Goal: Transaction & Acquisition: Purchase product/service

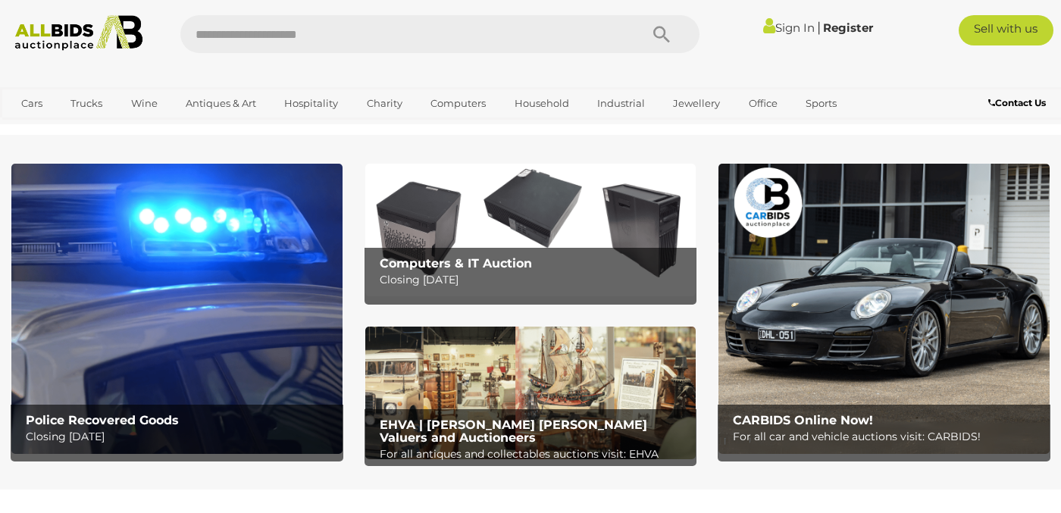
click at [287, 267] on img at bounding box center [176, 309] width 331 height 290
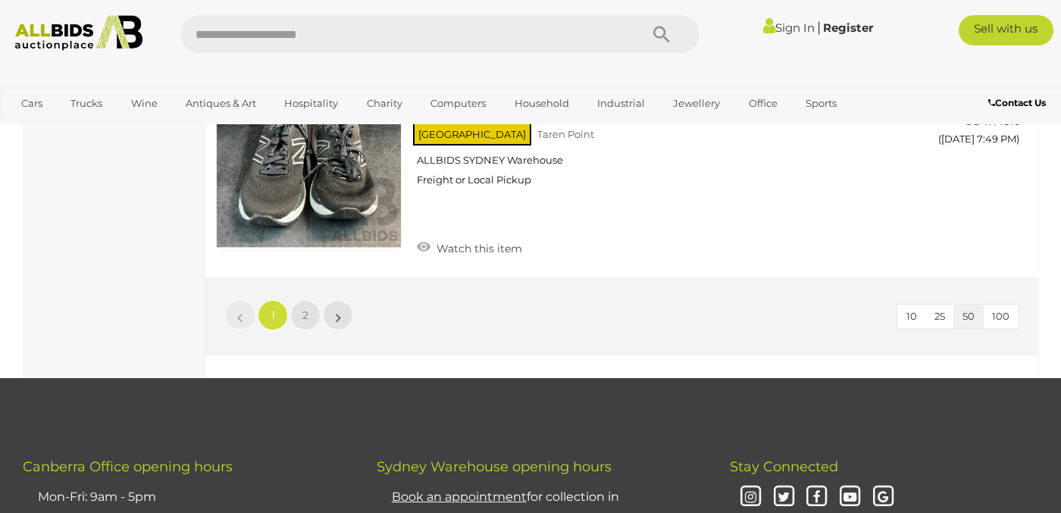
scroll to position [11815, 0]
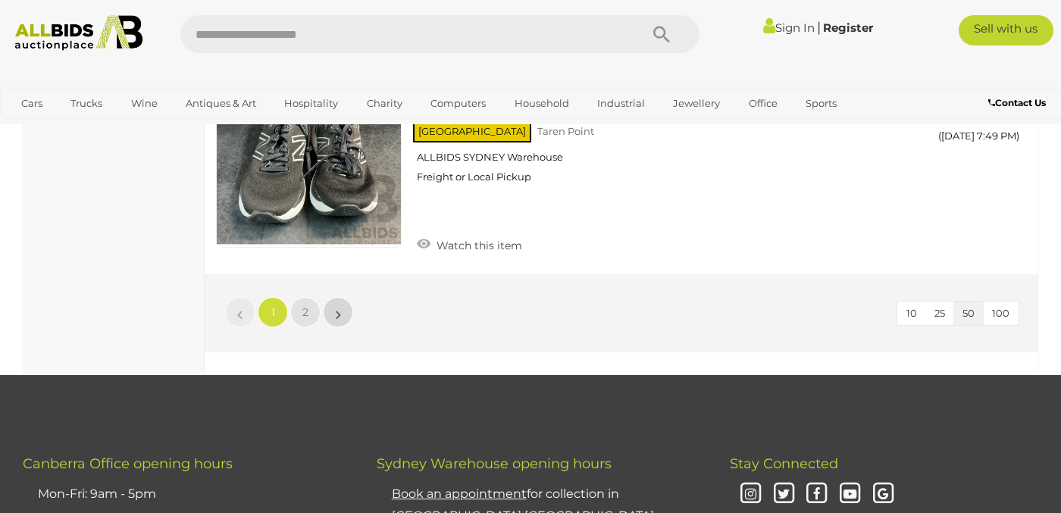
click at [345, 297] on link "»" at bounding box center [338, 312] width 30 height 30
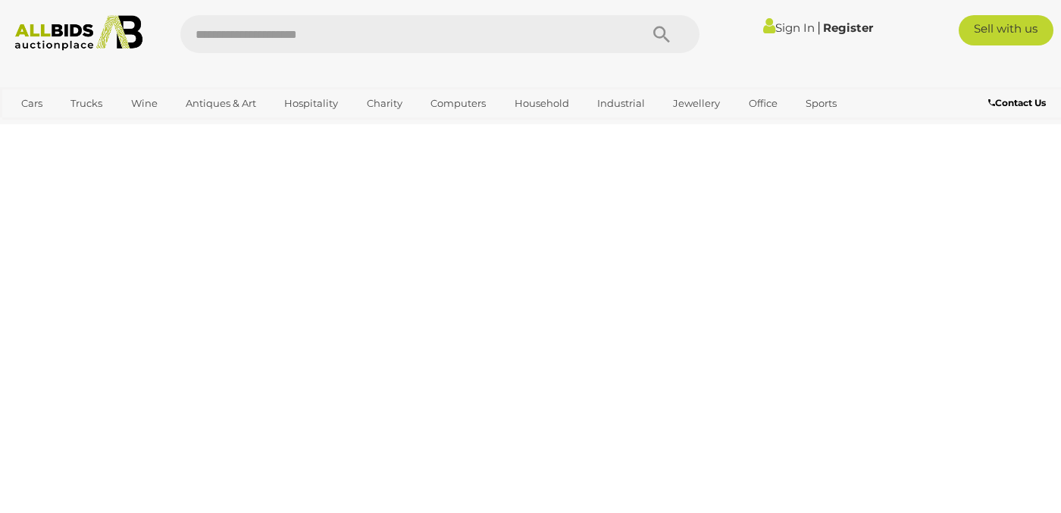
scroll to position [233, 0]
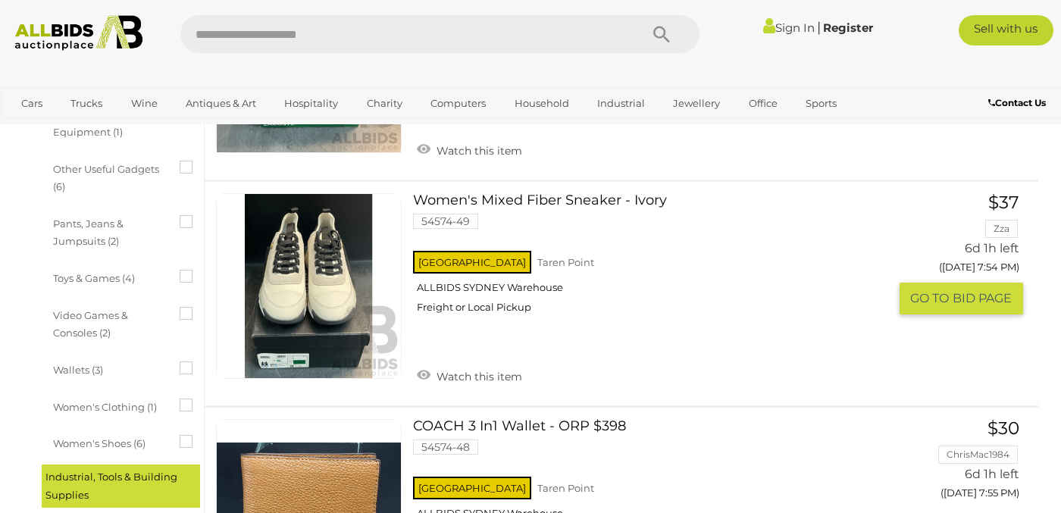
scroll to position [1125, 0]
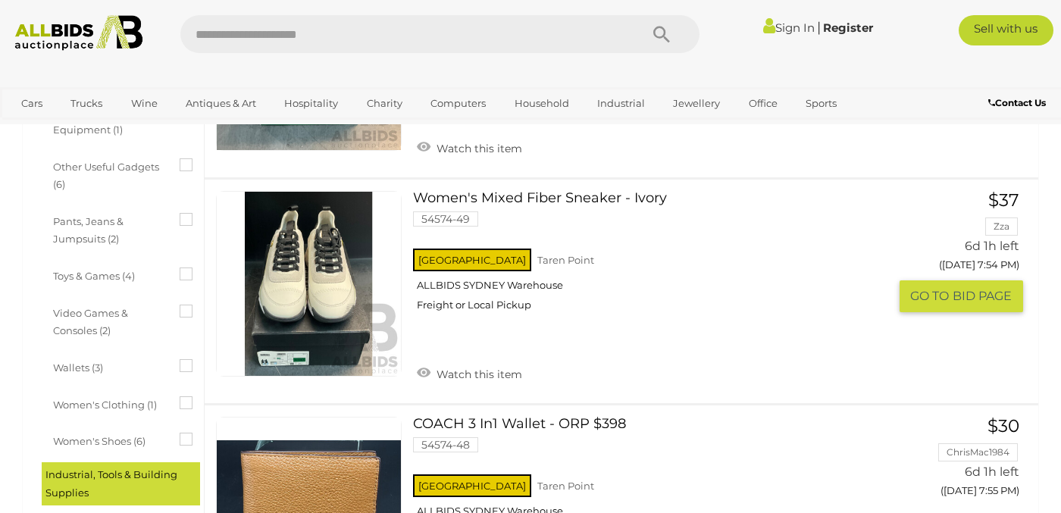
click at [278, 341] on img at bounding box center [309, 284] width 184 height 184
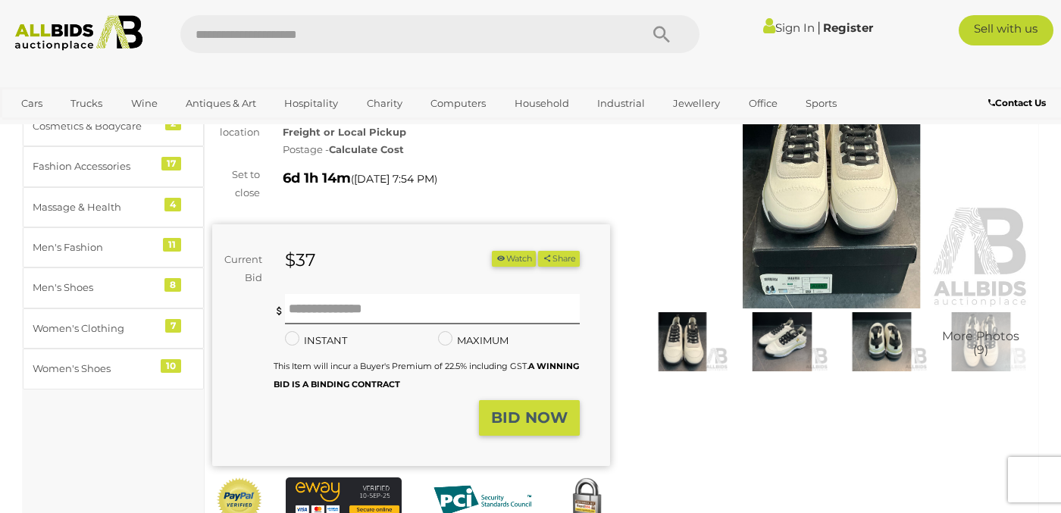
scroll to position [132, 0]
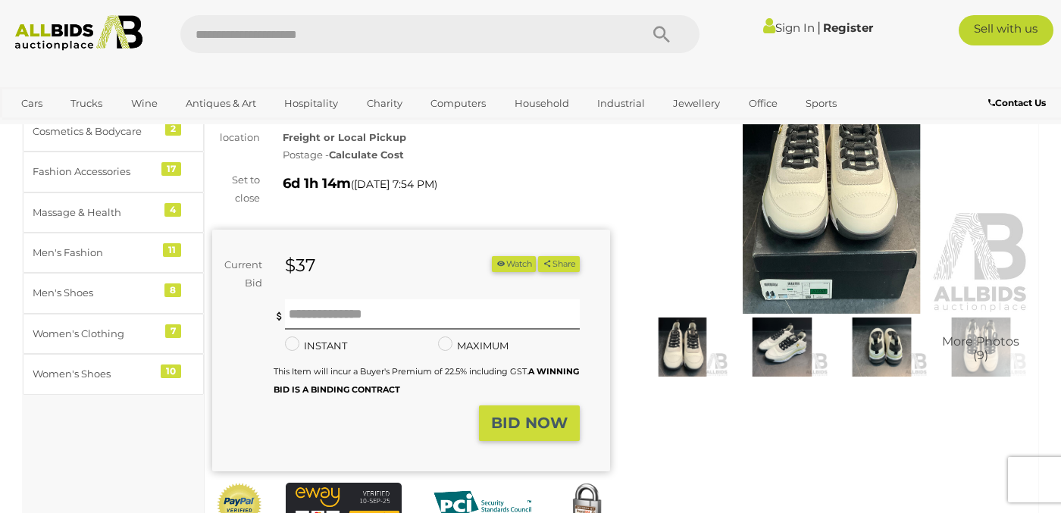
click at [801, 282] on img at bounding box center [832, 186] width 398 height 256
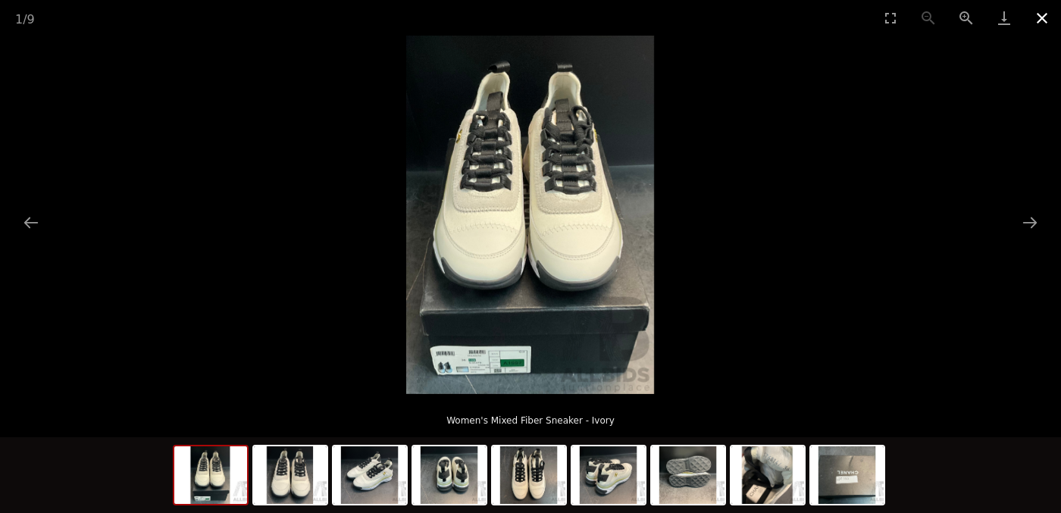
click at [1045, 18] on button "Close gallery" at bounding box center [1042, 18] width 38 height 36
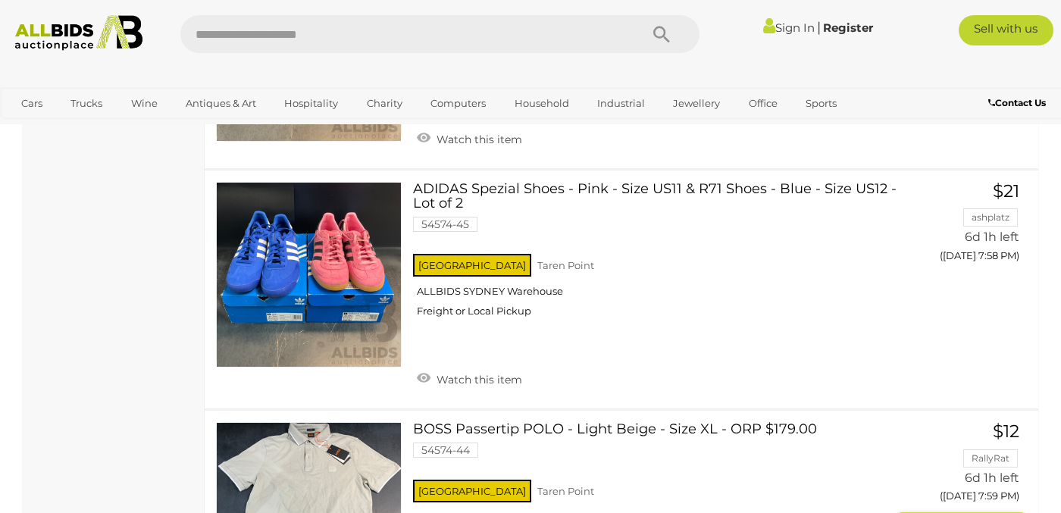
scroll to position [1994, 0]
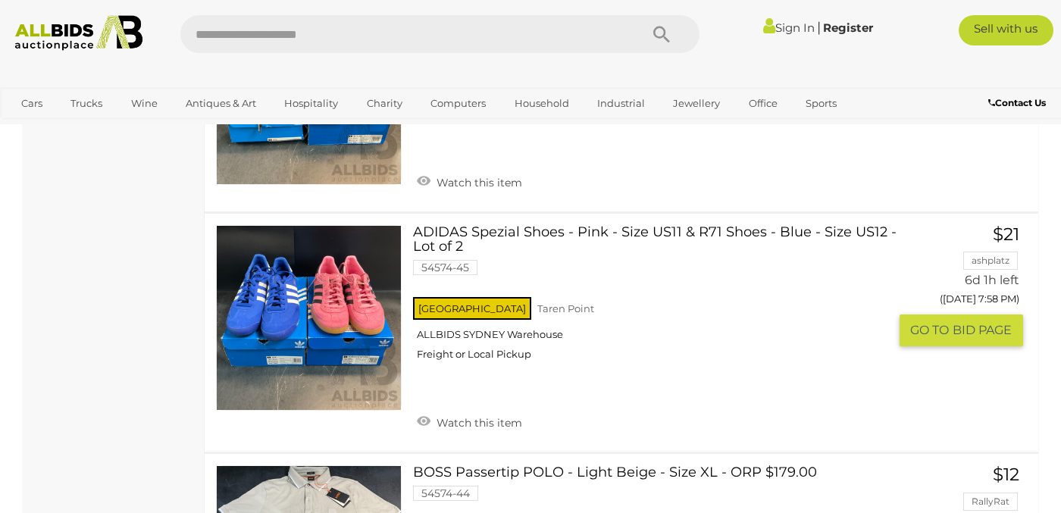
click at [344, 292] on link at bounding box center [309, 318] width 186 height 186
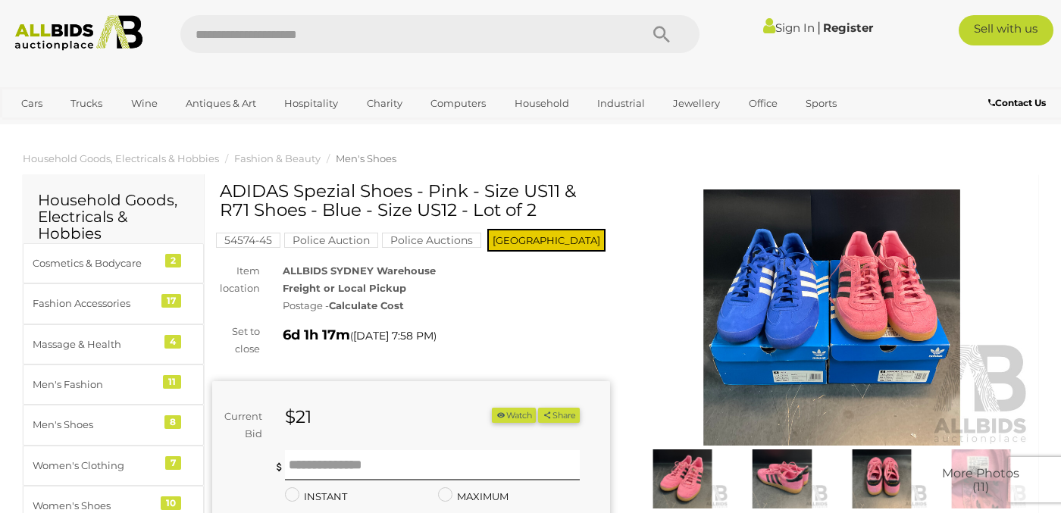
click at [799, 351] on img at bounding box center [832, 317] width 398 height 256
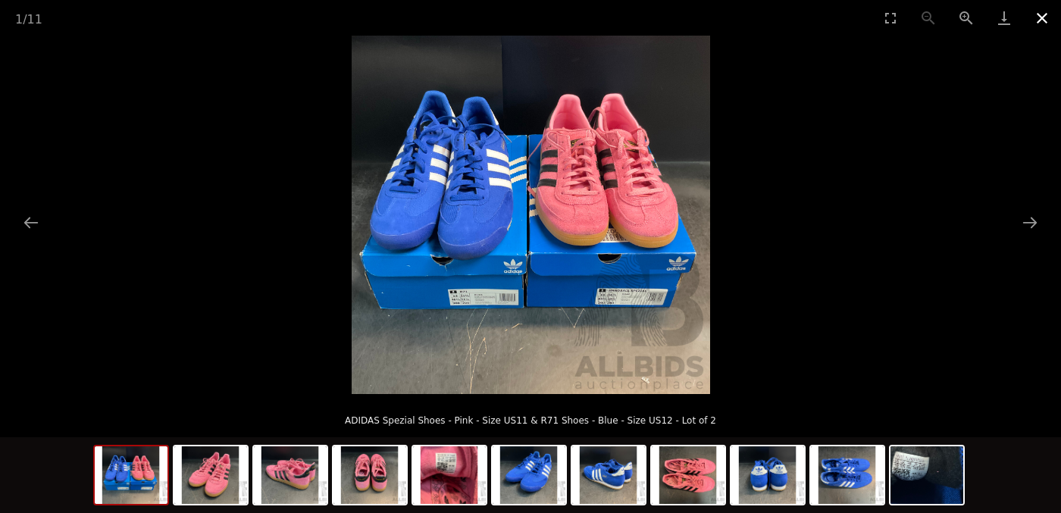
click at [1043, 14] on button "Close gallery" at bounding box center [1042, 18] width 38 height 36
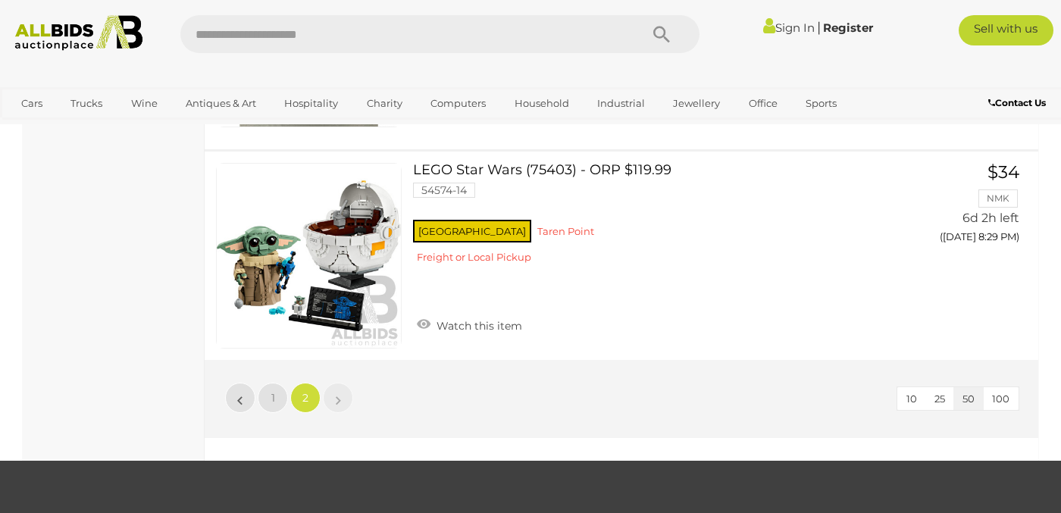
scroll to position [10673, 0]
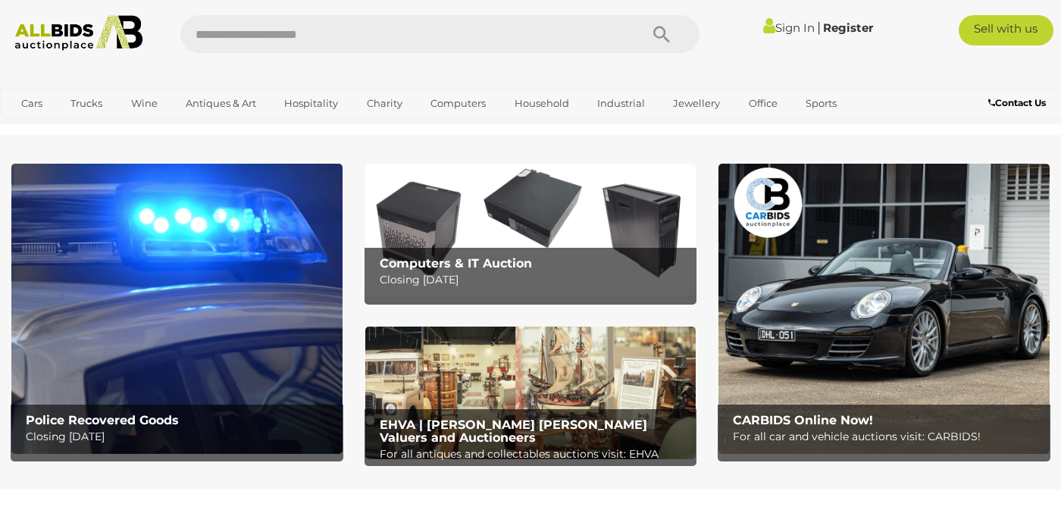
click at [502, 383] on img at bounding box center [530, 392] width 331 height 133
